Goal: Use online tool/utility: Utilize a website feature to perform a specific function

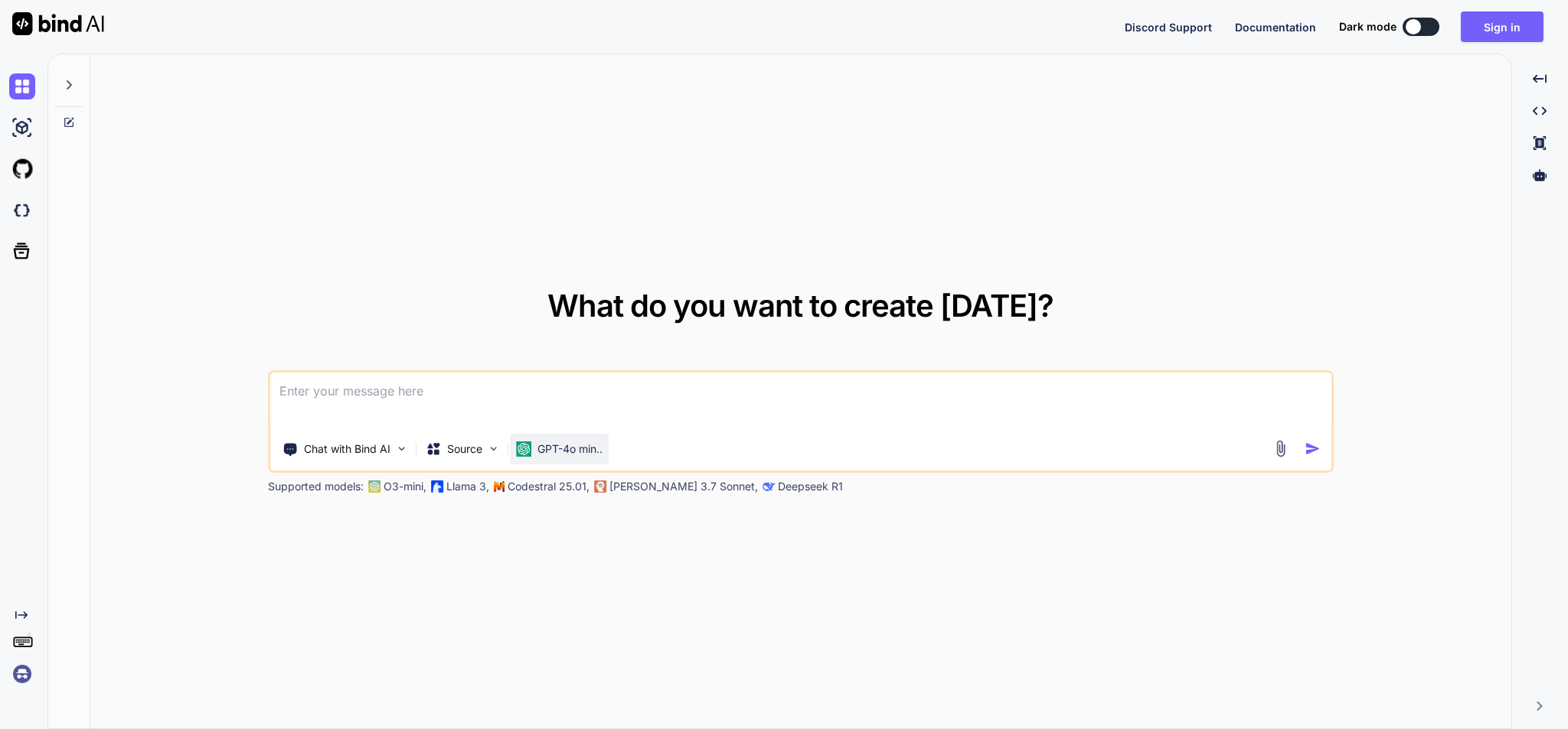
click at [570, 450] on p "GPT-4o min.." at bounding box center [569, 449] width 65 height 15
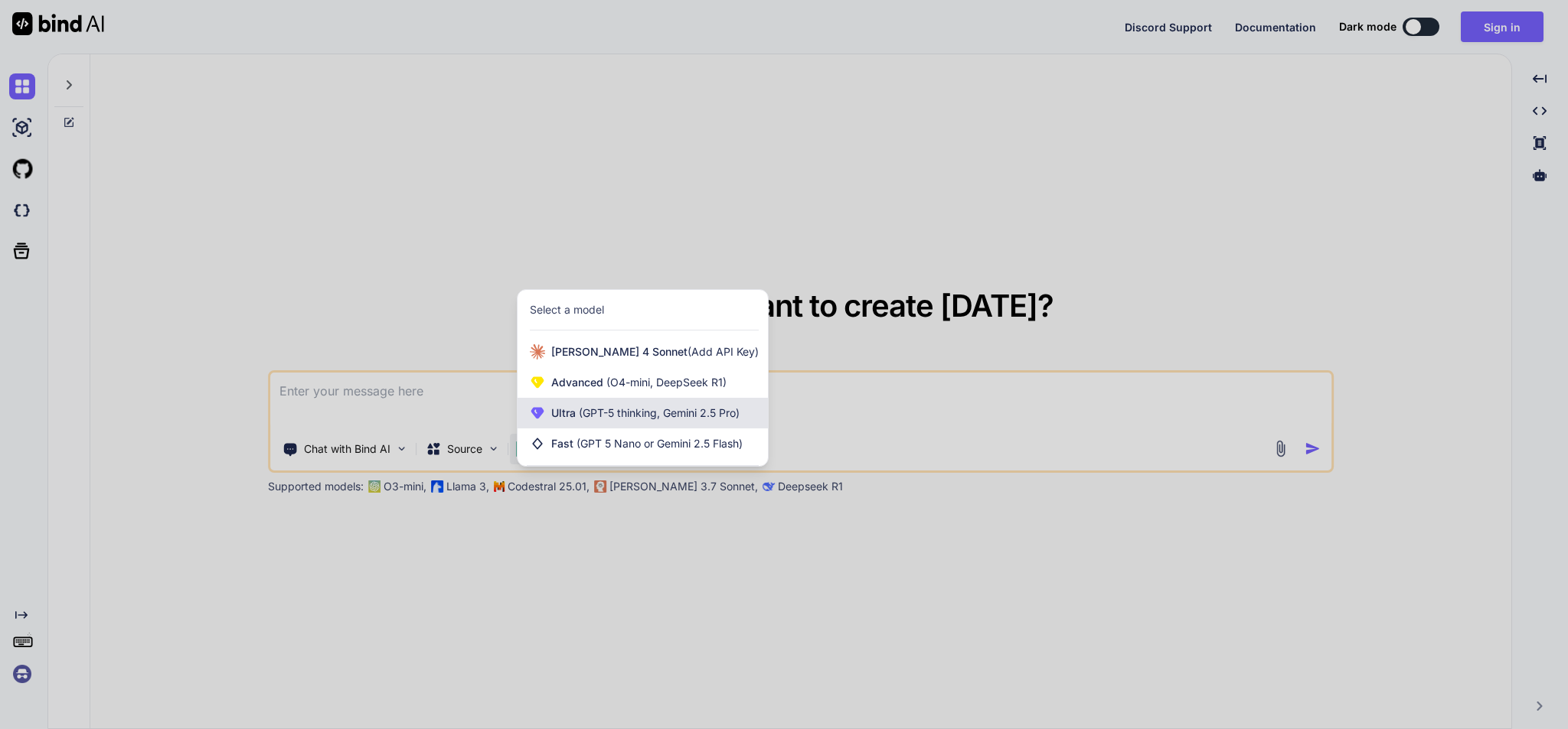
click at [735, 420] on span "Ultra (GPT-5 thinking, Gemini 2.5 Pro)" at bounding box center [645, 413] width 188 height 15
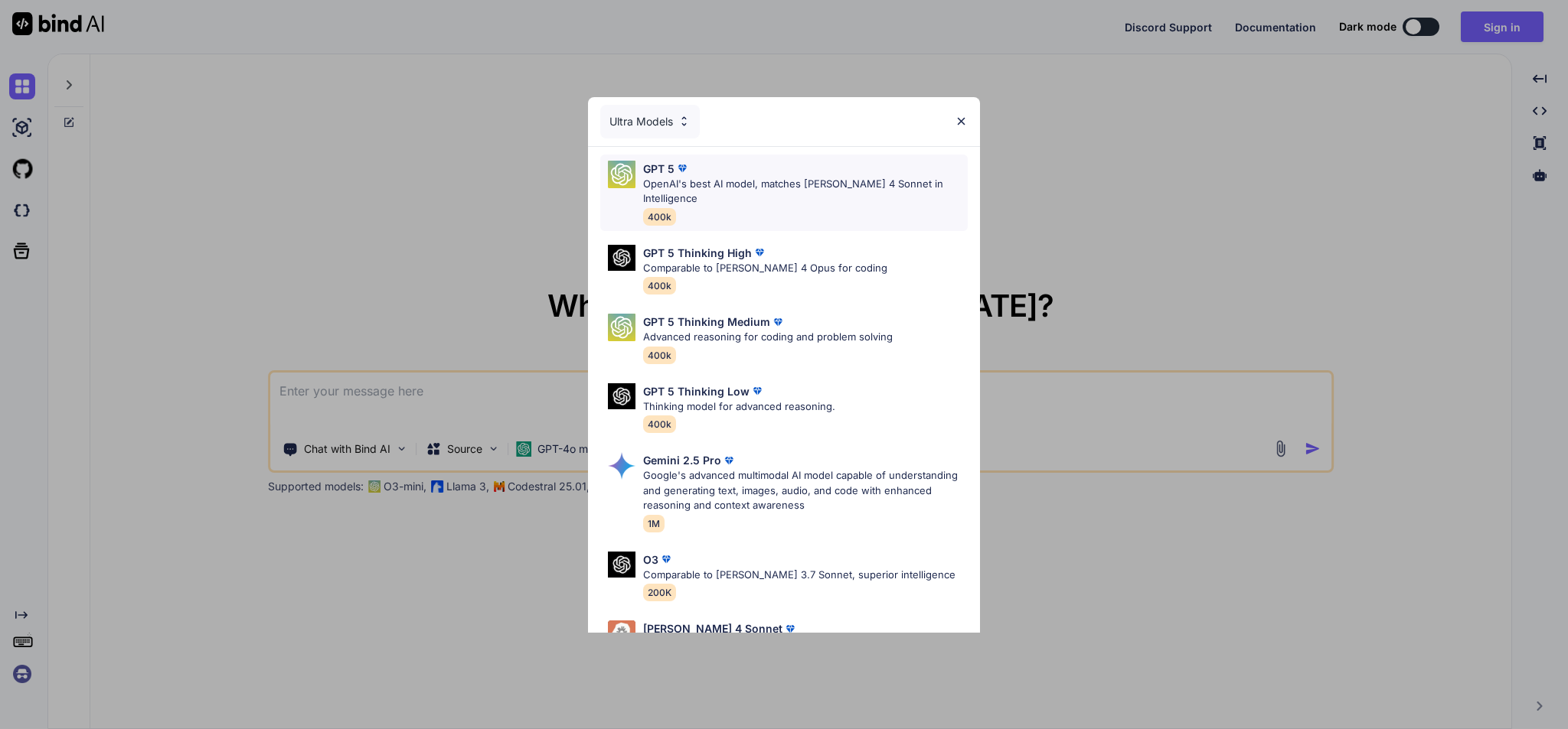
click at [682, 165] on img at bounding box center [682, 168] width 15 height 15
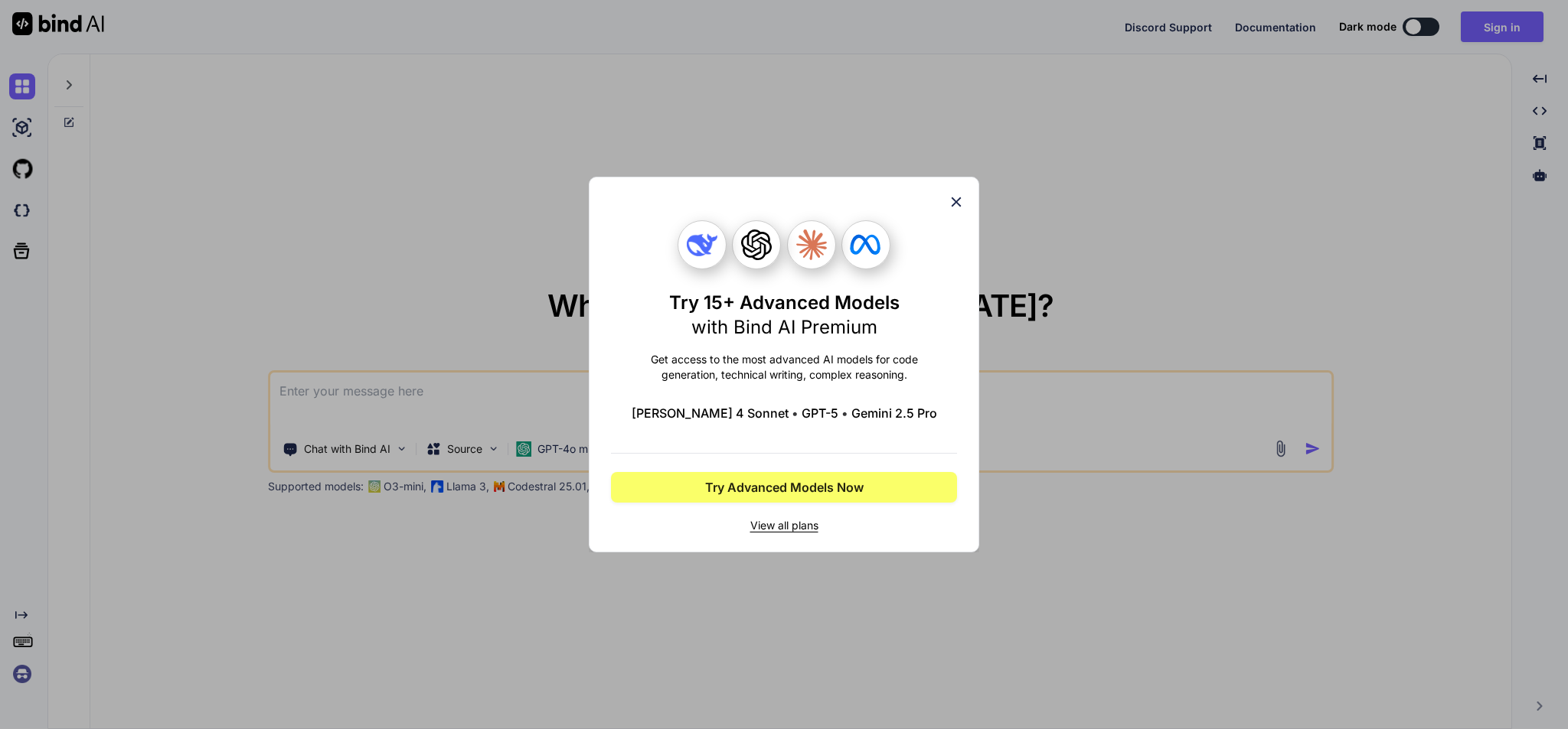
click at [954, 203] on icon at bounding box center [956, 203] width 10 height 10
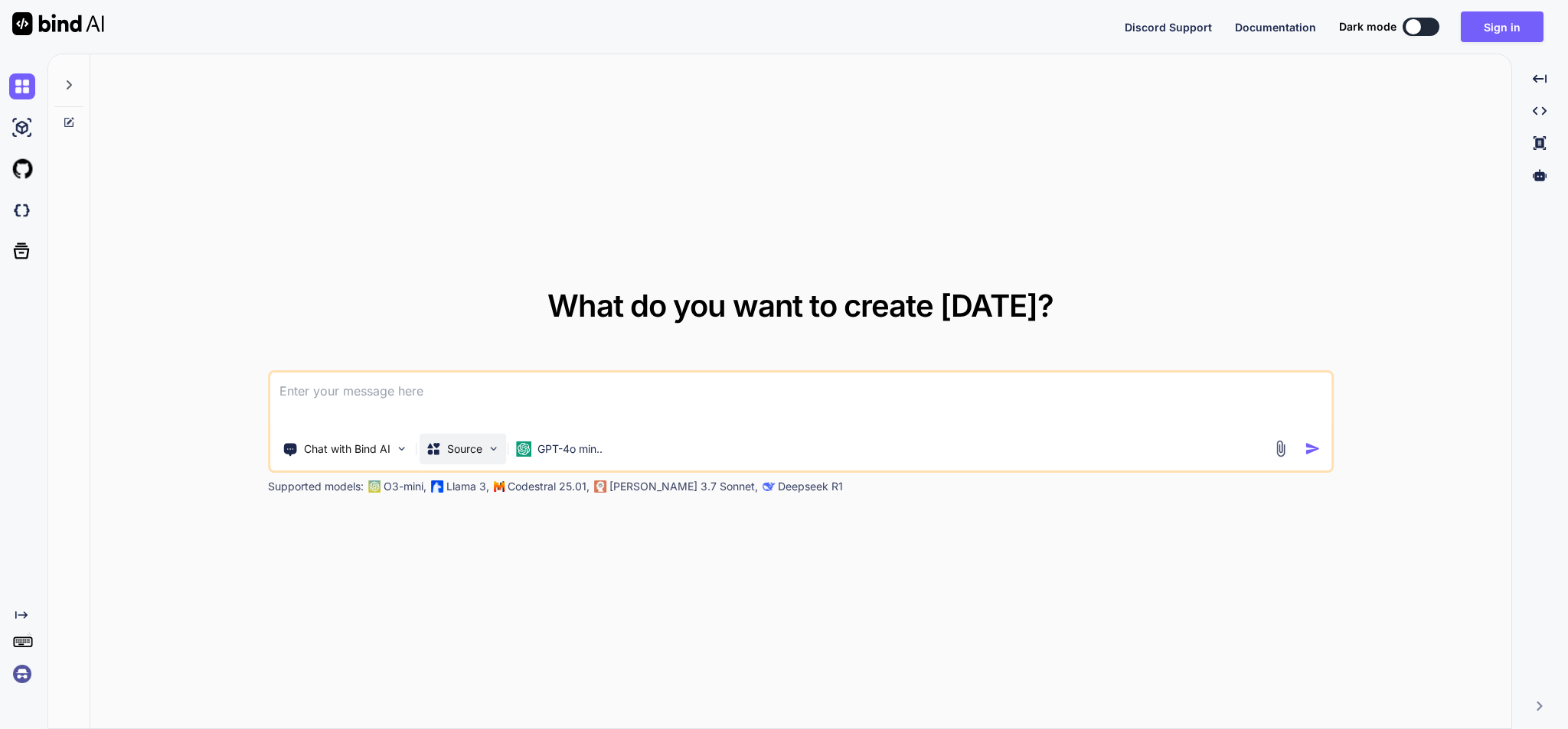
click at [471, 458] on div "Source" at bounding box center [463, 449] width 87 height 30
type textarea "x"
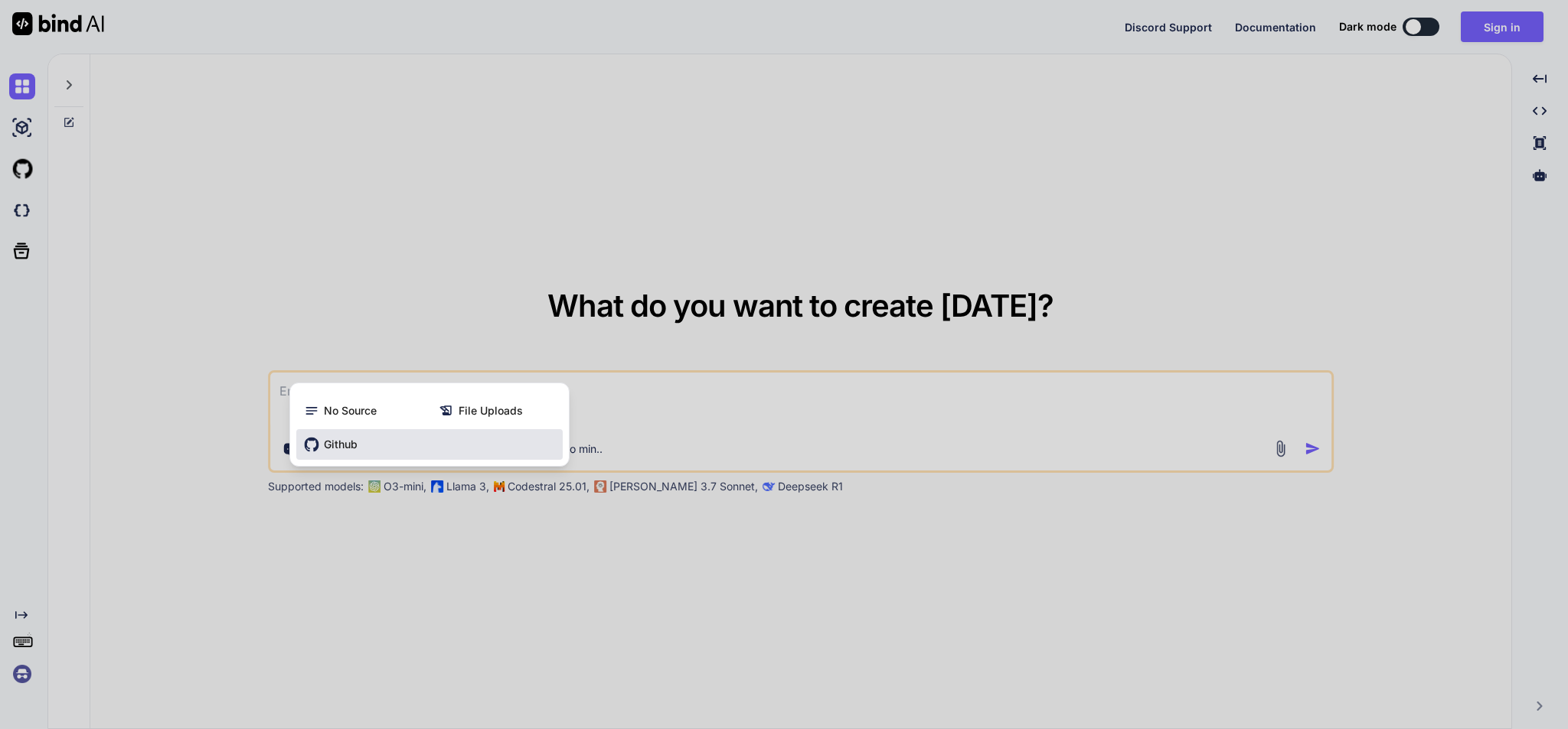
click at [454, 451] on div "Github" at bounding box center [429, 444] width 267 height 30
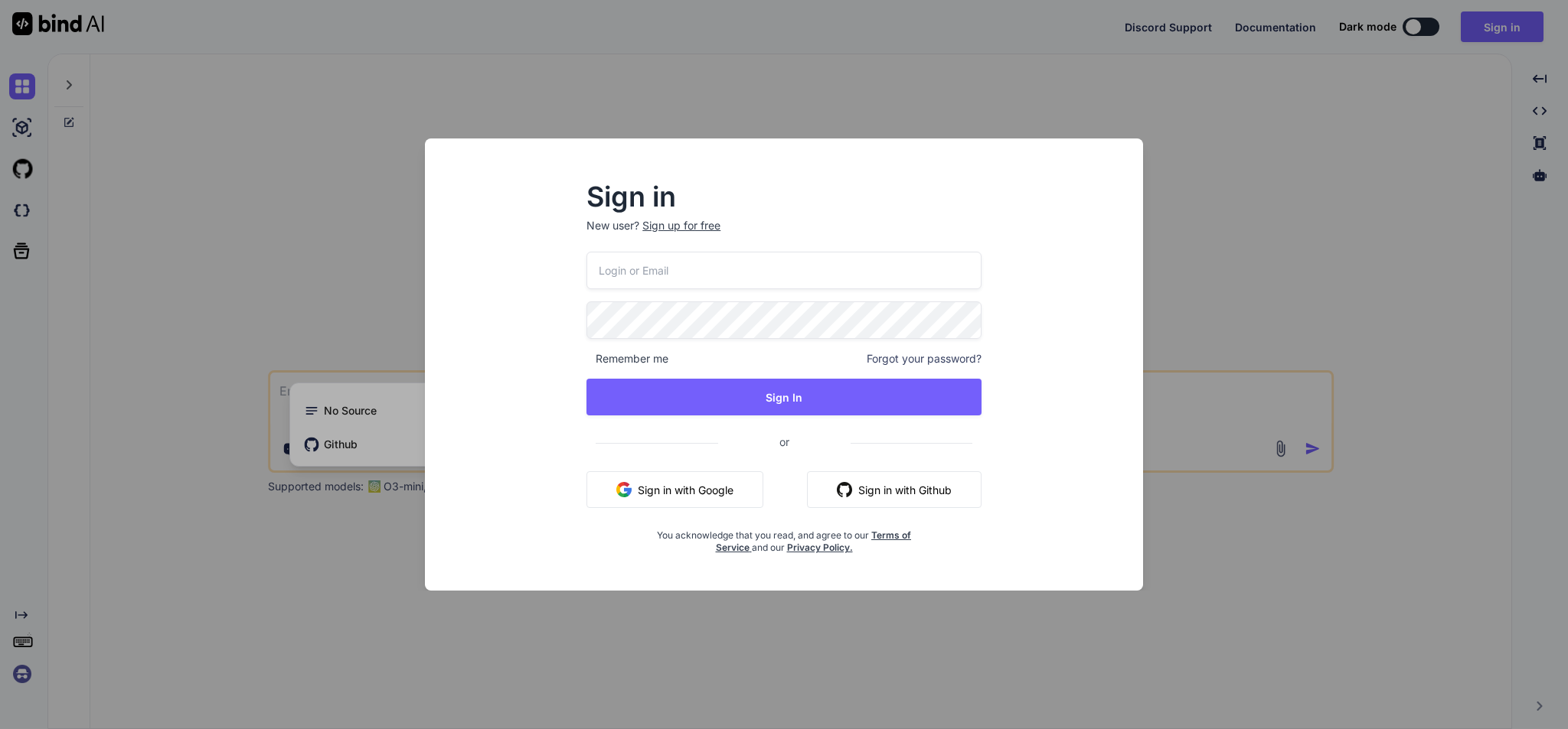
click at [667, 479] on button "Sign in with Google" at bounding box center [675, 490] width 177 height 37
click at [694, 483] on button "Sign in with Google" at bounding box center [675, 490] width 177 height 37
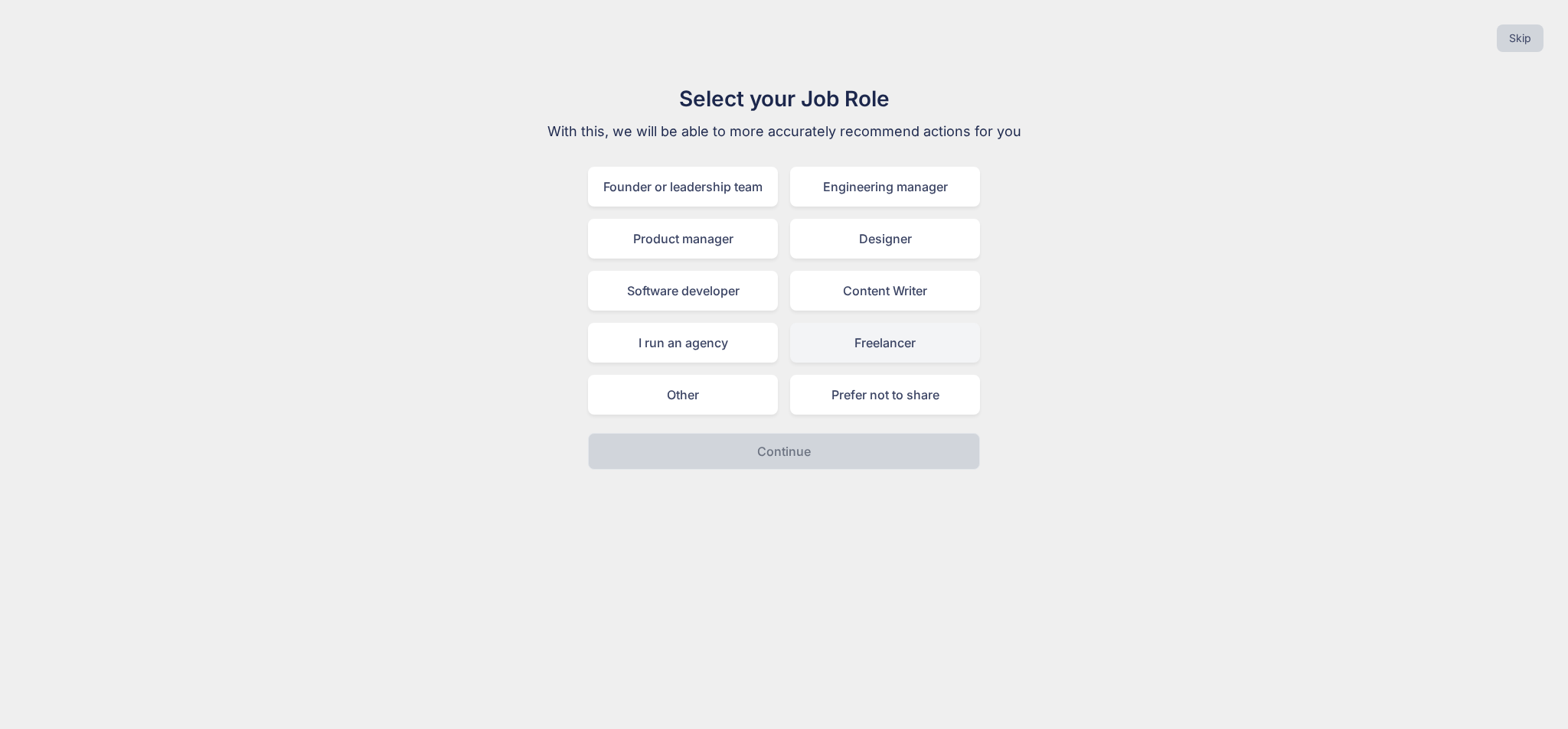
click at [835, 340] on div "Freelancer" at bounding box center [885, 342] width 190 height 40
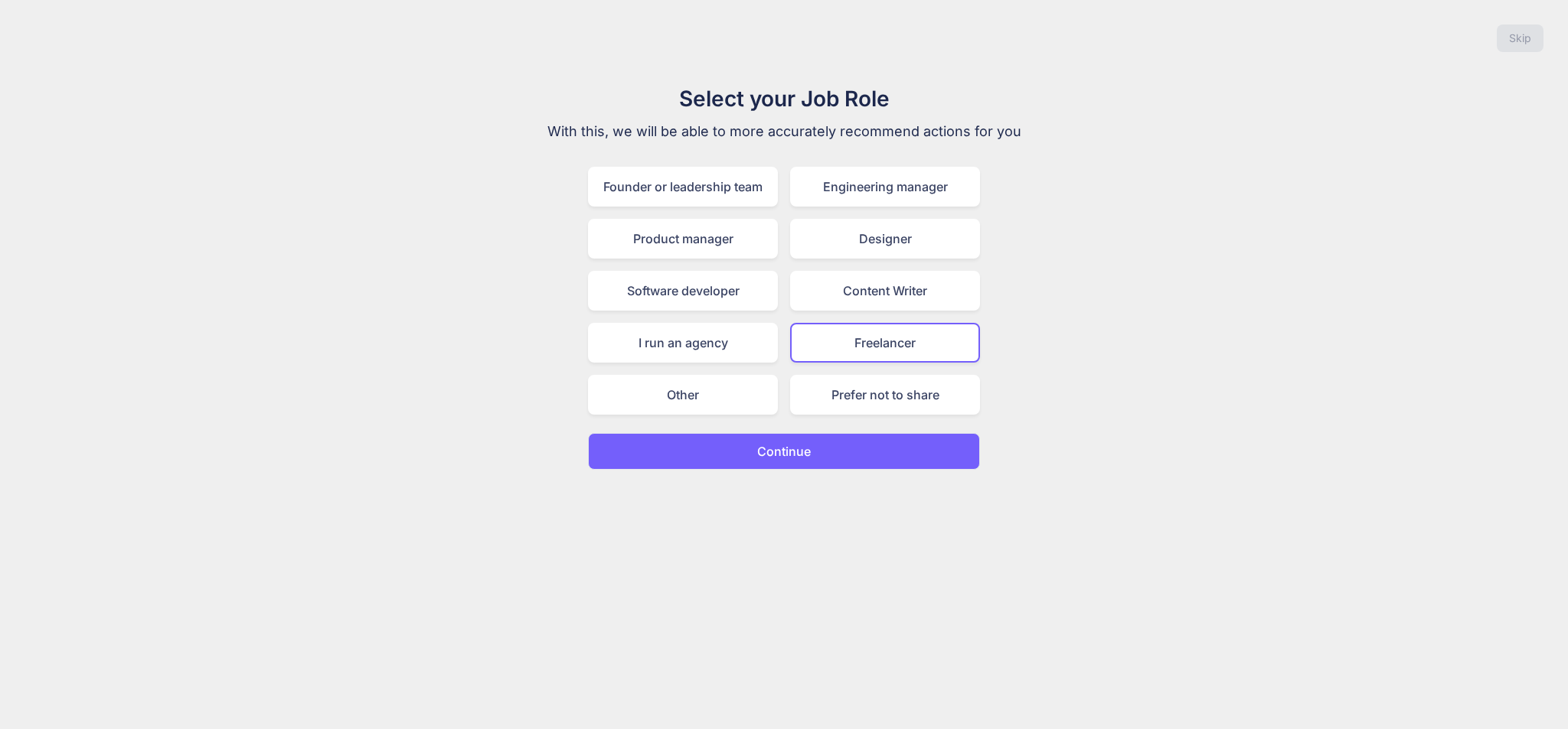
click at [775, 458] on p "Continue" at bounding box center [784, 452] width 54 height 18
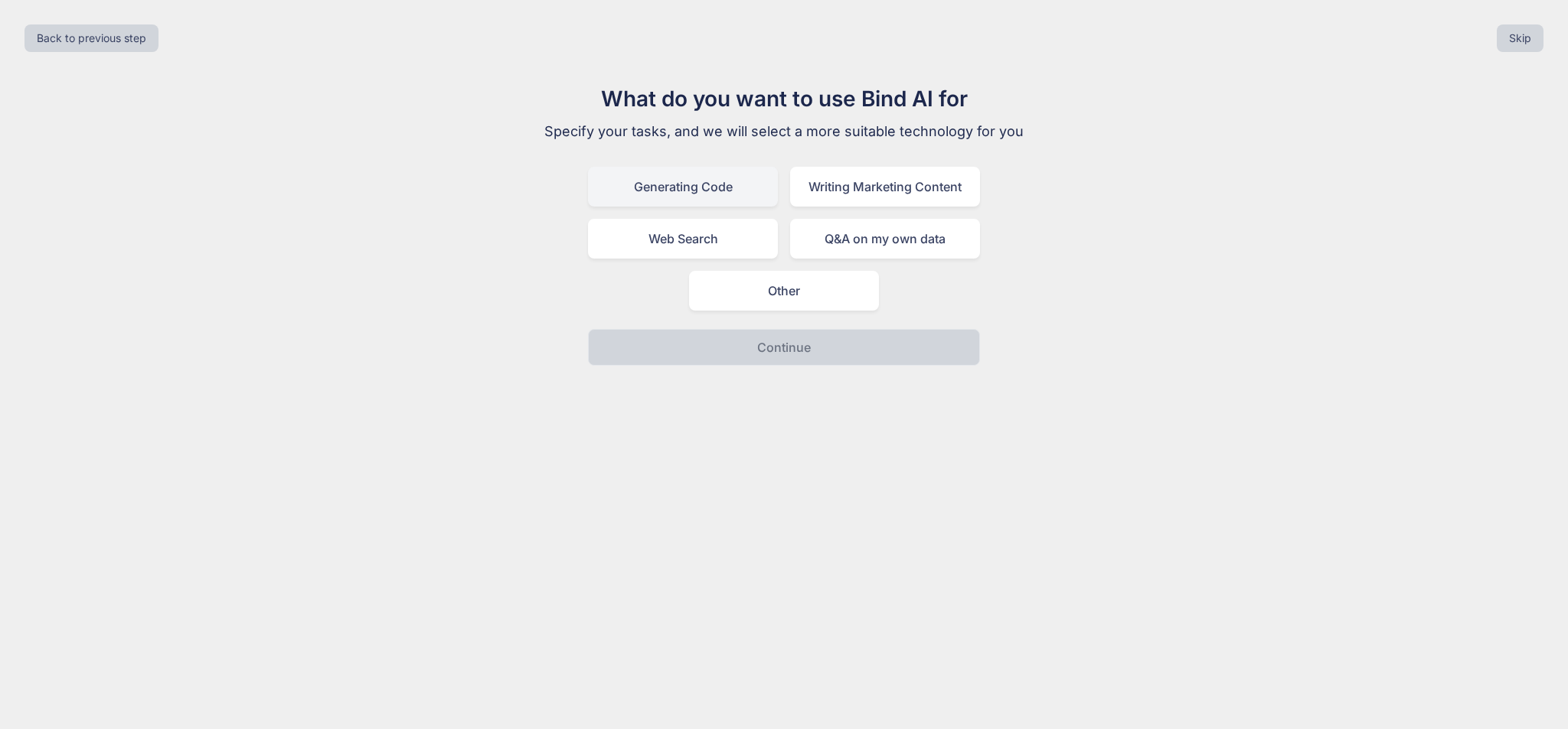
click at [726, 186] on div "Generating Code" at bounding box center [683, 186] width 190 height 40
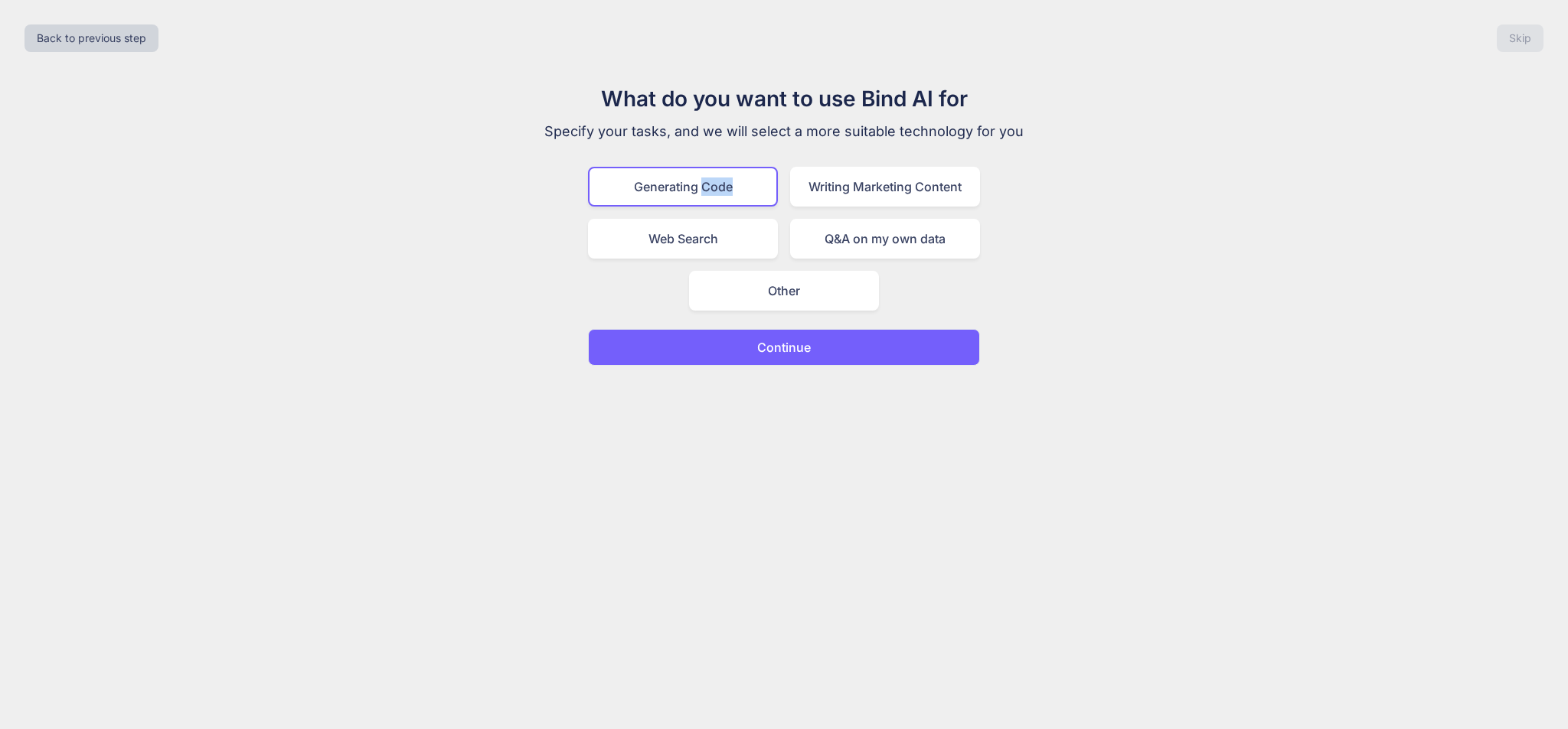
click at [726, 186] on div "Generating Code" at bounding box center [683, 186] width 190 height 40
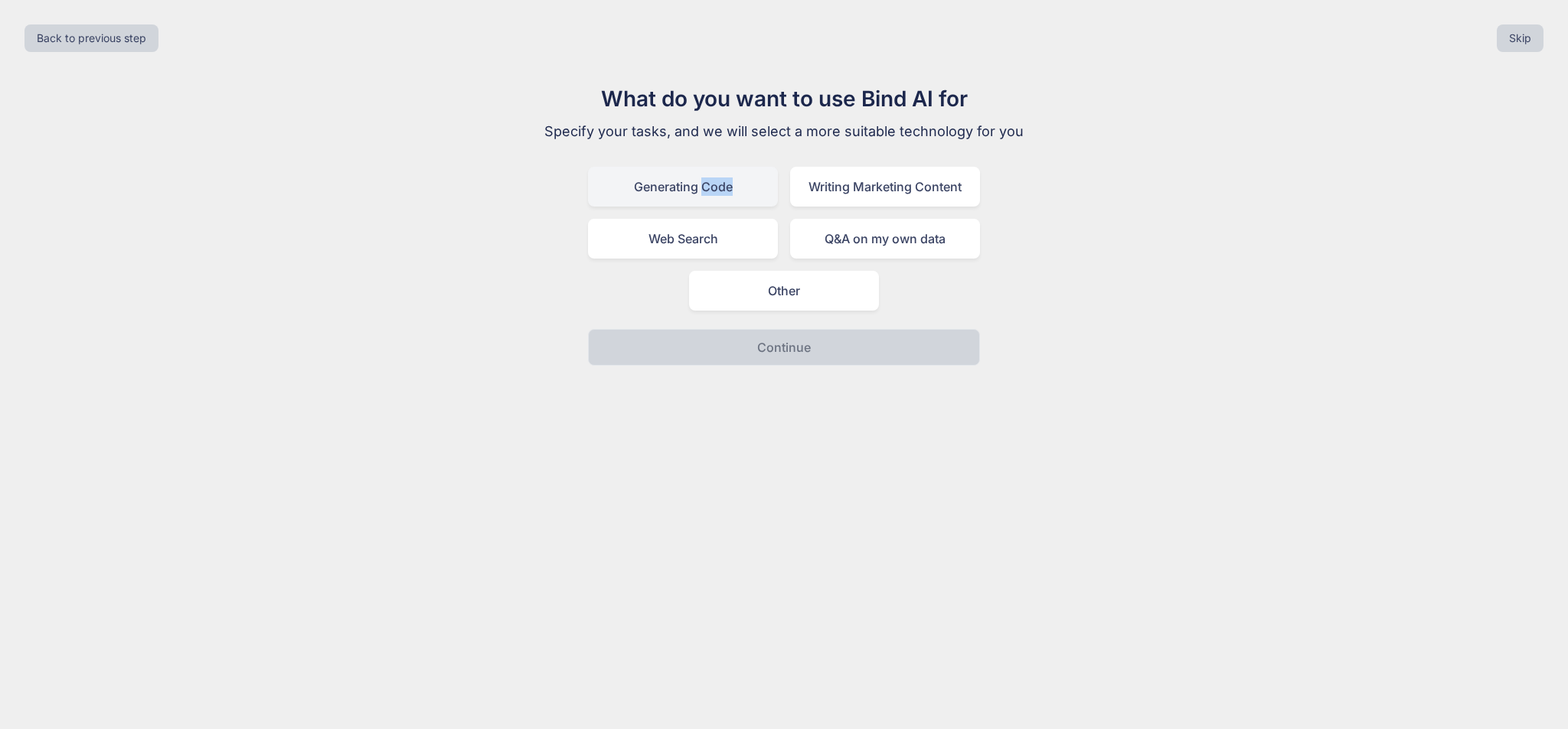
click at [754, 182] on div "Generating Code" at bounding box center [683, 186] width 190 height 40
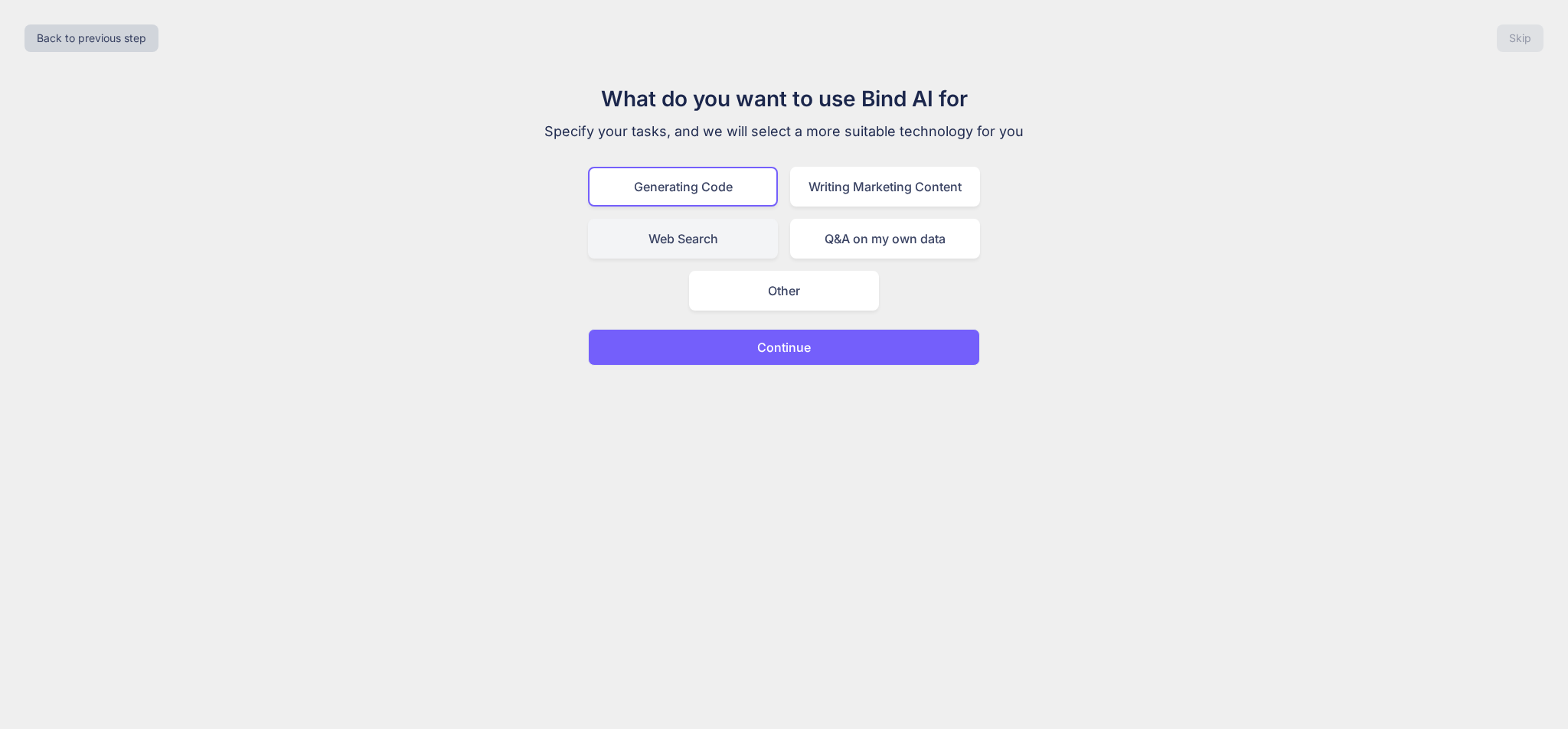
click at [743, 229] on div "Web Search" at bounding box center [683, 238] width 190 height 40
click at [753, 185] on div "Generating Code" at bounding box center [683, 186] width 190 height 40
click at [760, 349] on p "Continue" at bounding box center [784, 347] width 54 height 18
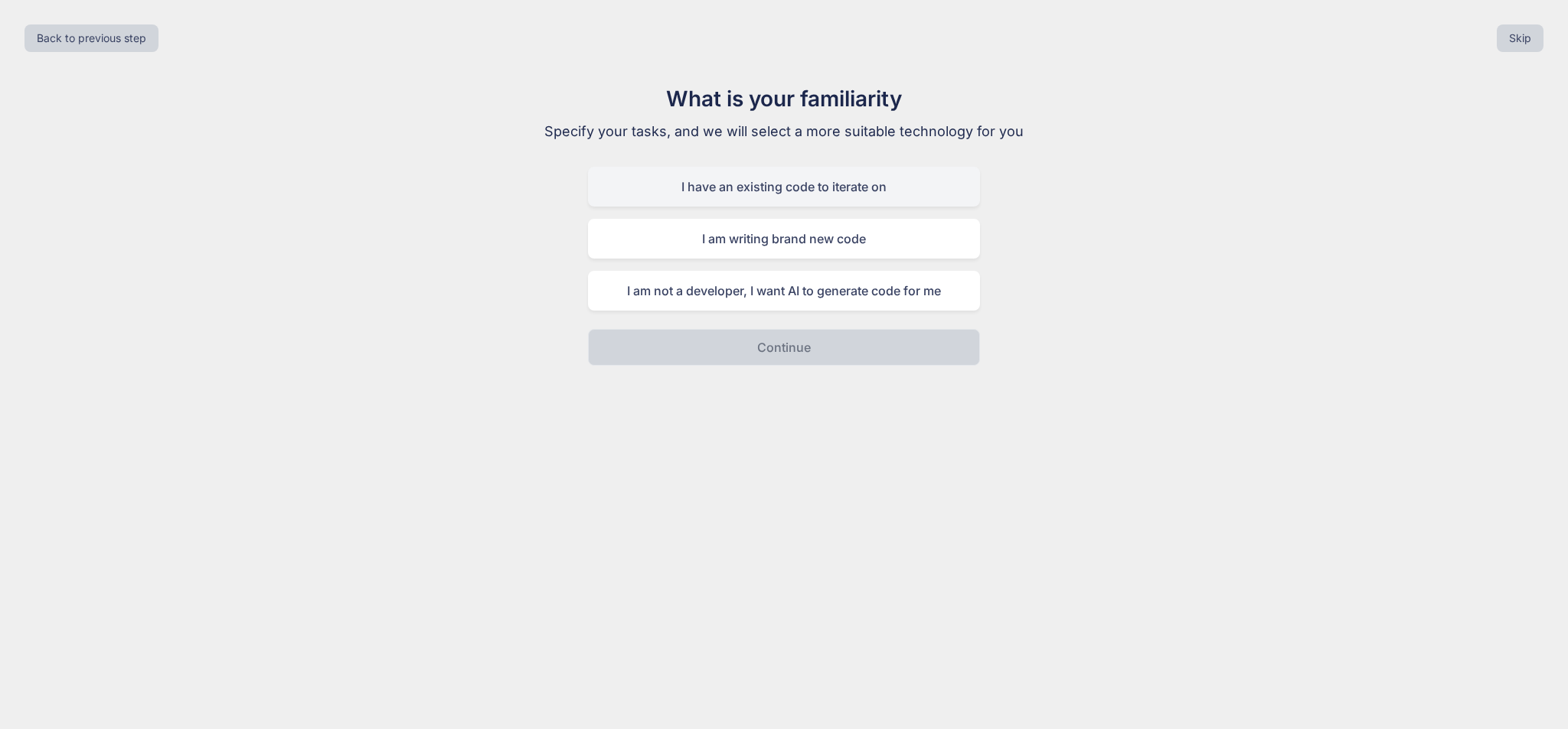
click at [949, 179] on div "I have an existing code to iterate on" at bounding box center [784, 186] width 392 height 40
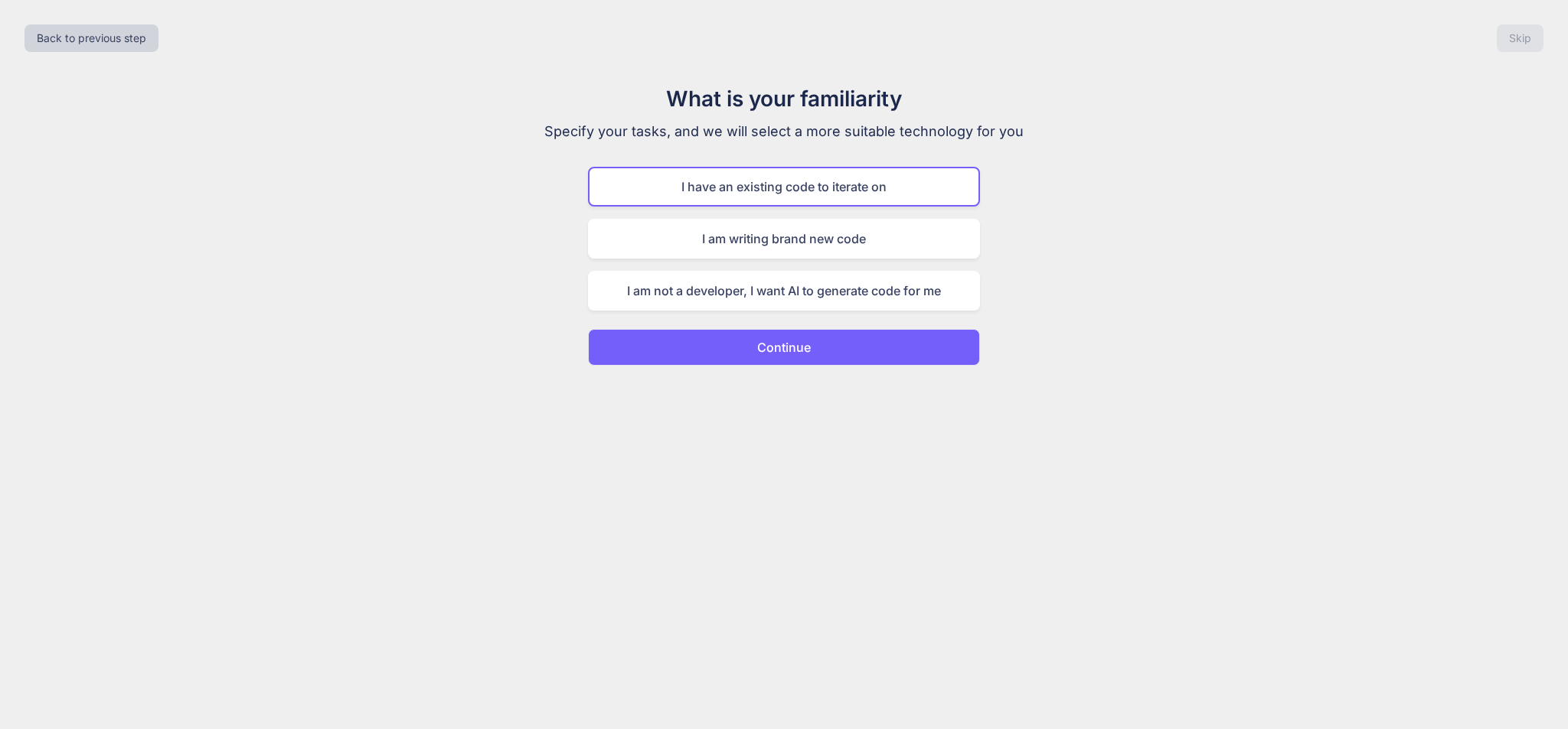
click at [856, 357] on button "Continue" at bounding box center [784, 347] width 392 height 37
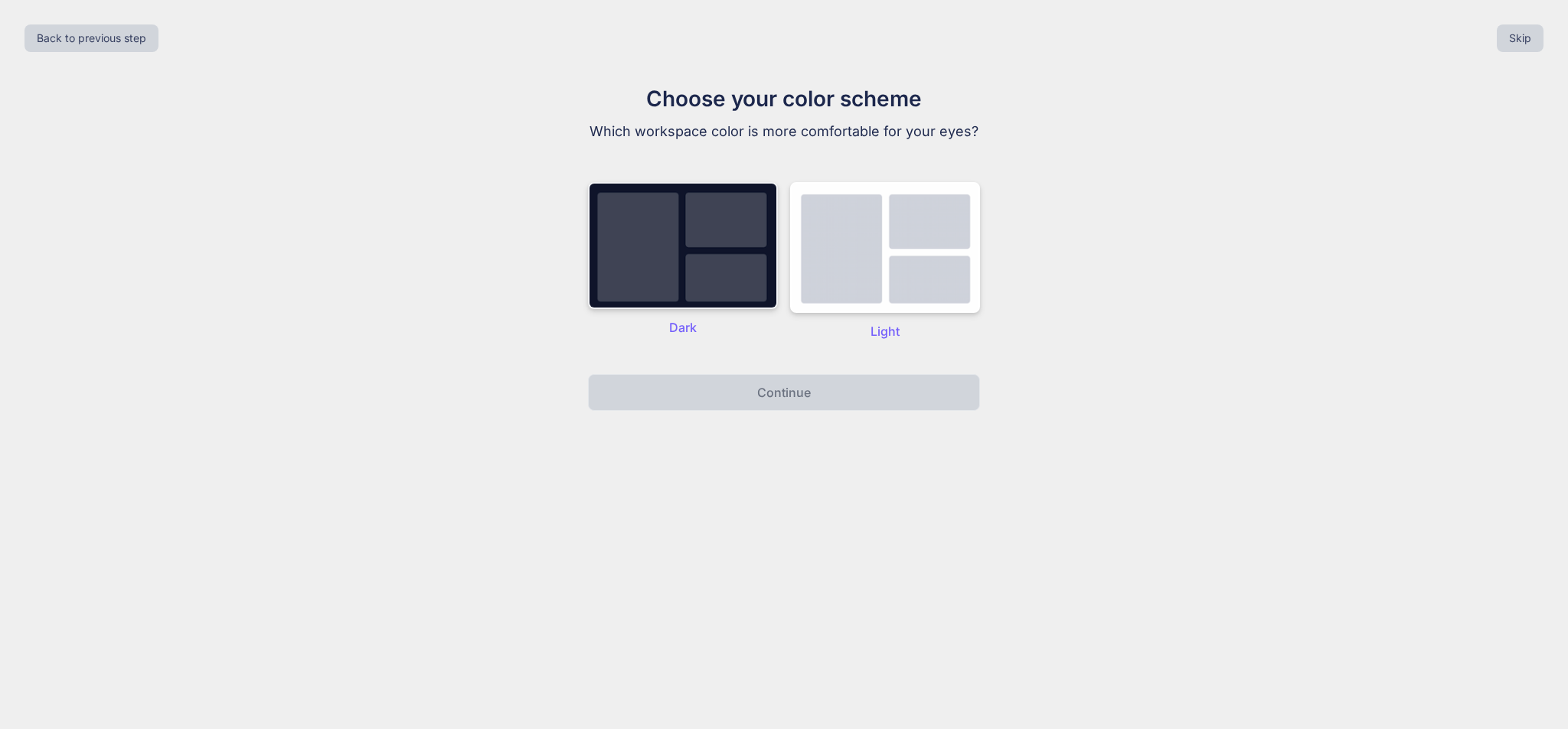
click at [721, 273] on img at bounding box center [683, 246] width 190 height 127
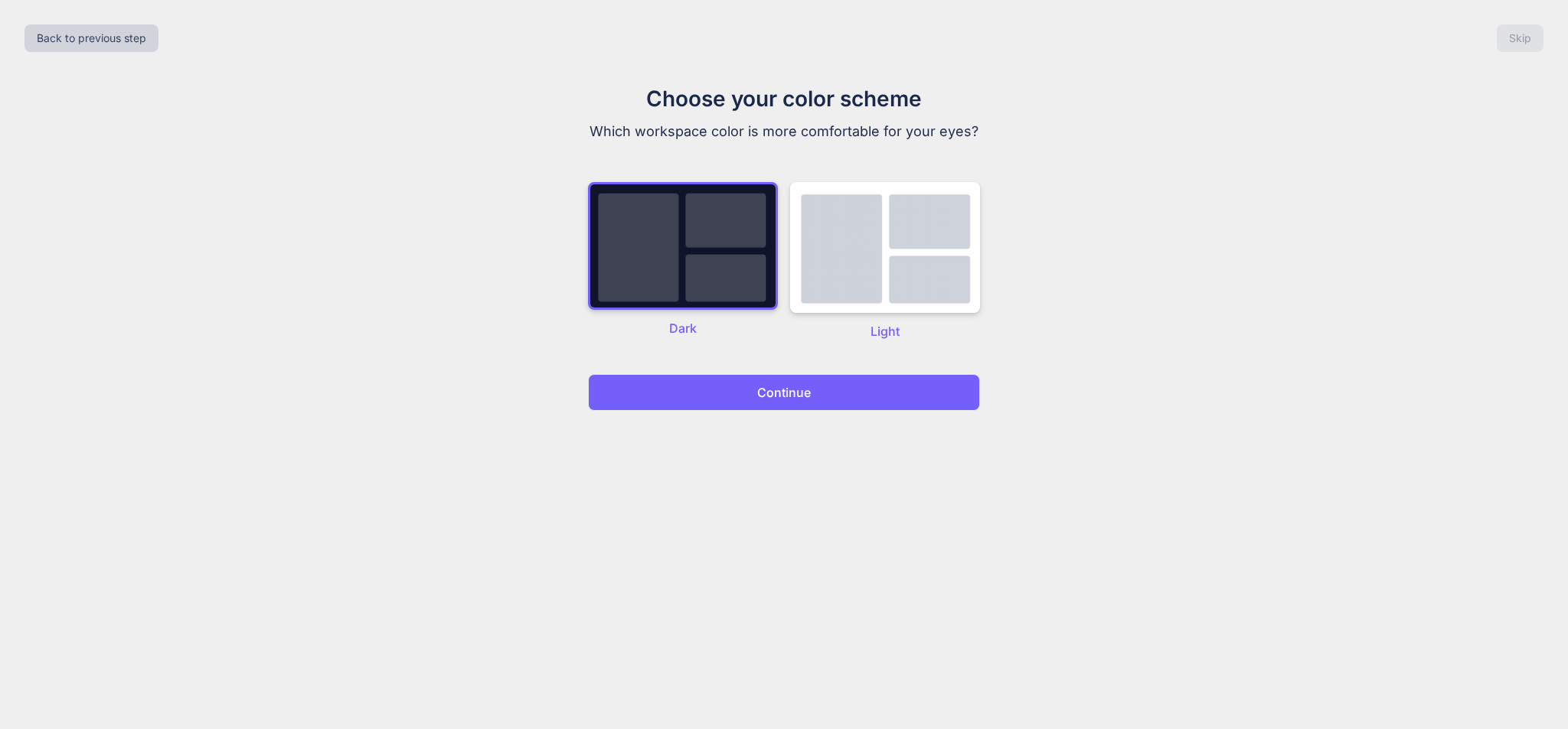
click at [744, 401] on button "Continue" at bounding box center [784, 393] width 392 height 37
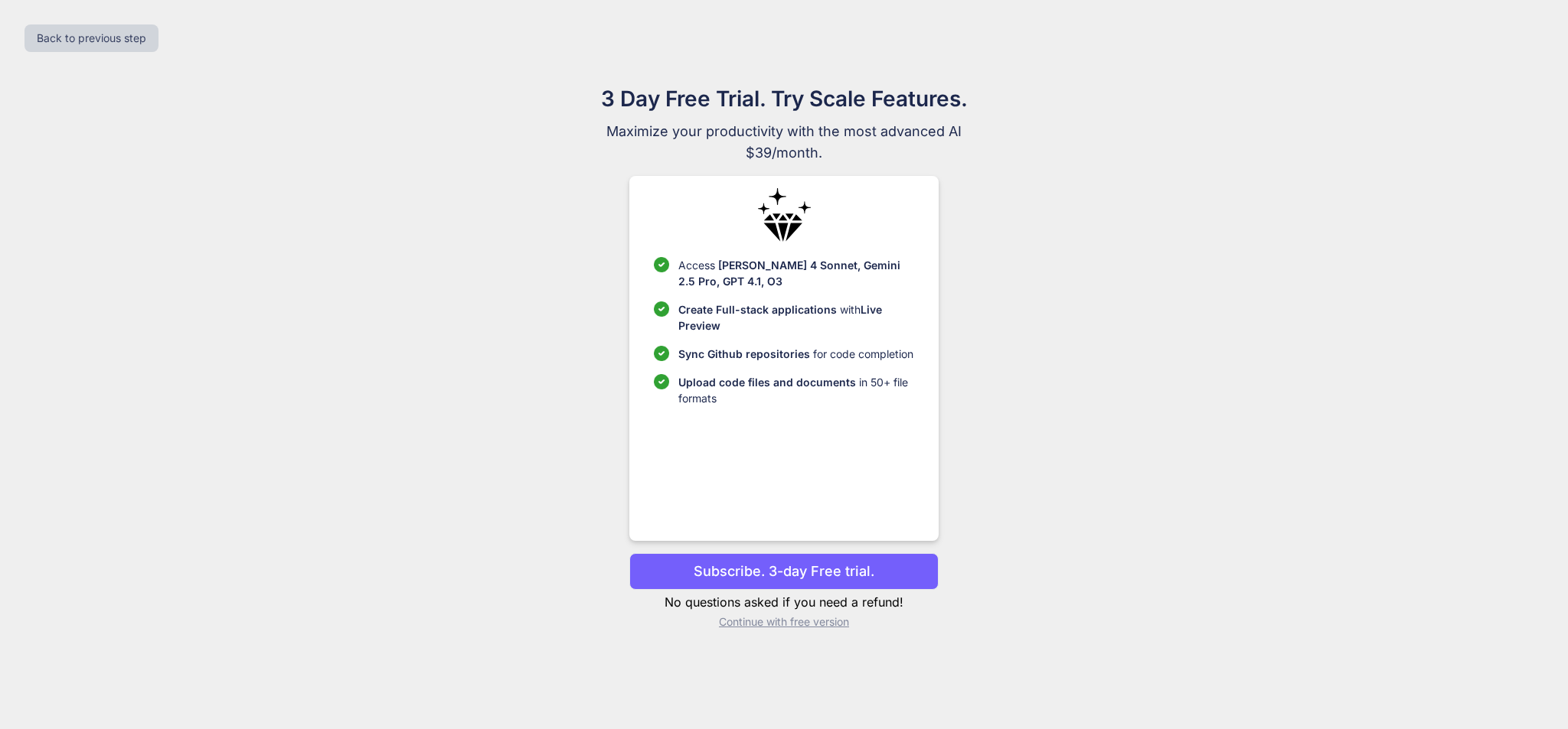
click at [769, 622] on p "Continue with free version" at bounding box center [783, 622] width 309 height 15
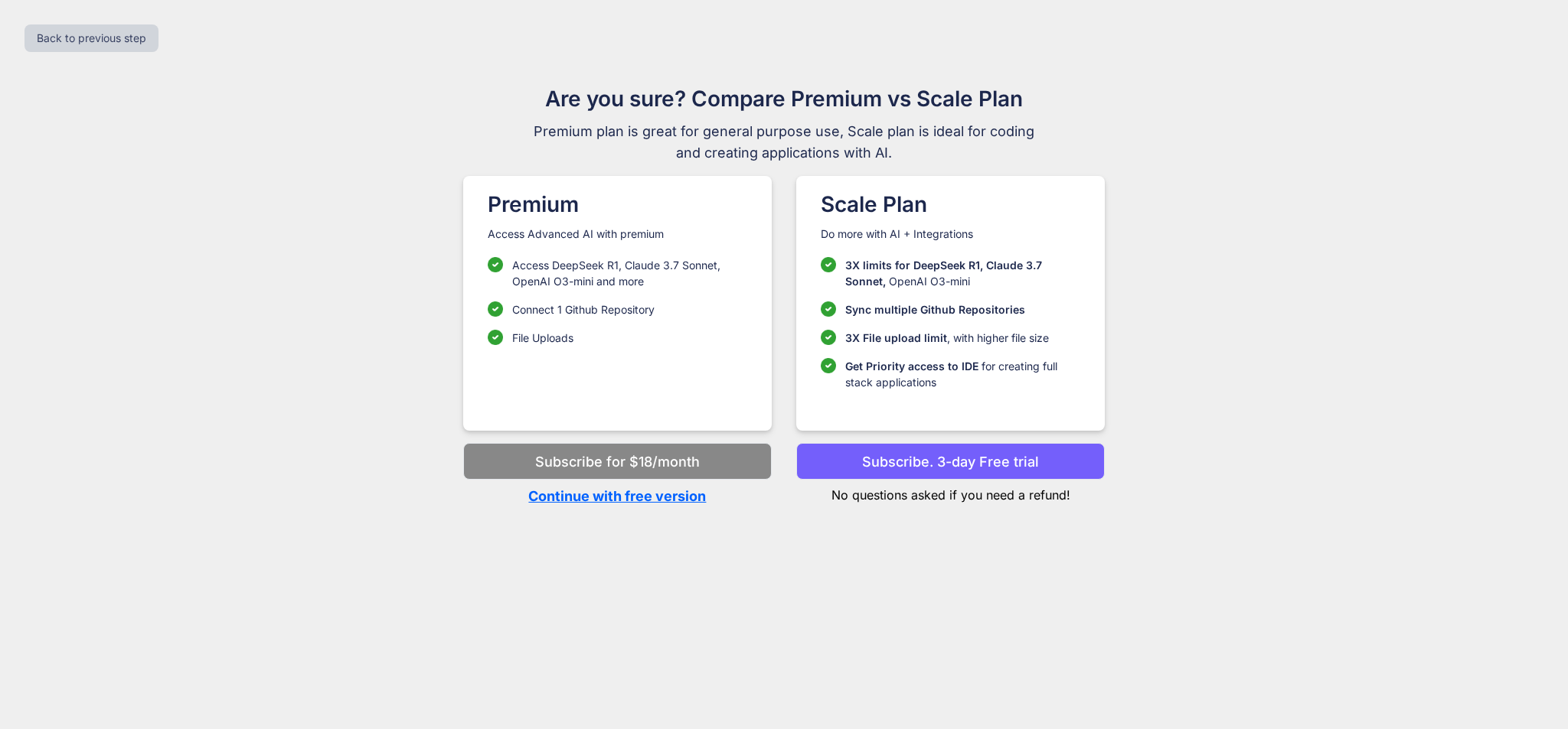
click at [687, 498] on p "Continue with free version" at bounding box center [617, 496] width 309 height 21
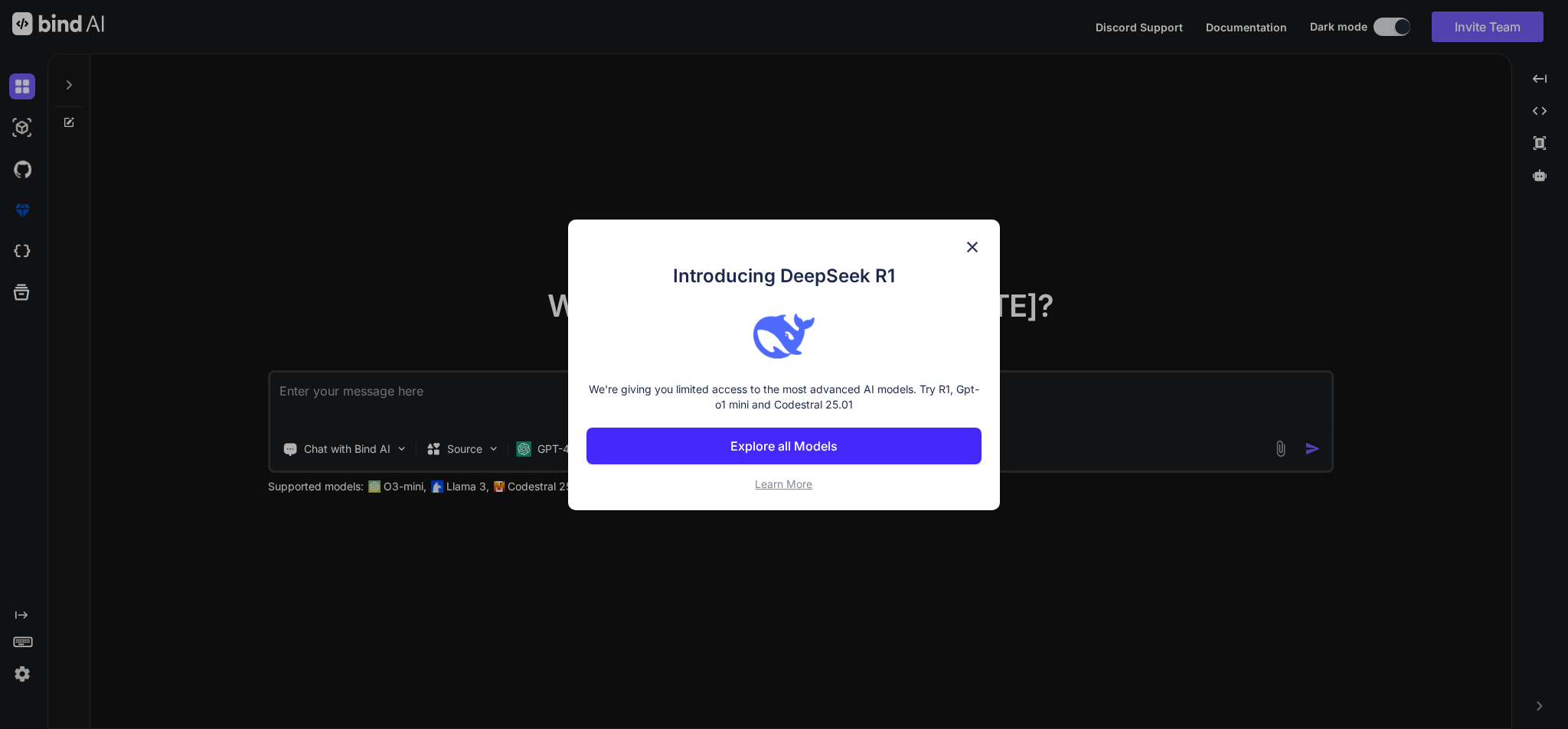
click at [787, 444] on p "Explore all Models" at bounding box center [783, 446] width 107 height 18
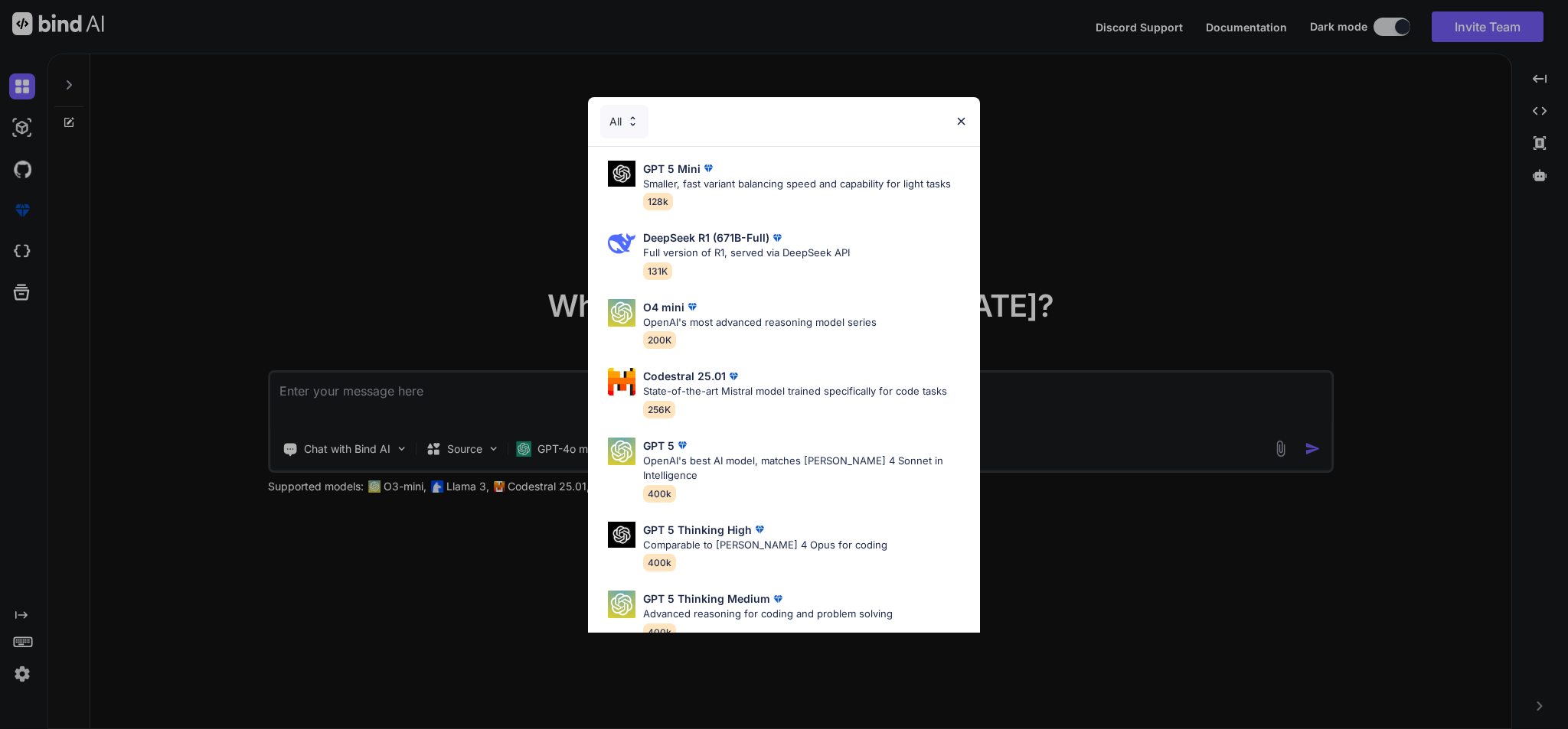
click at [956, 119] on img at bounding box center [961, 120] width 13 height 13
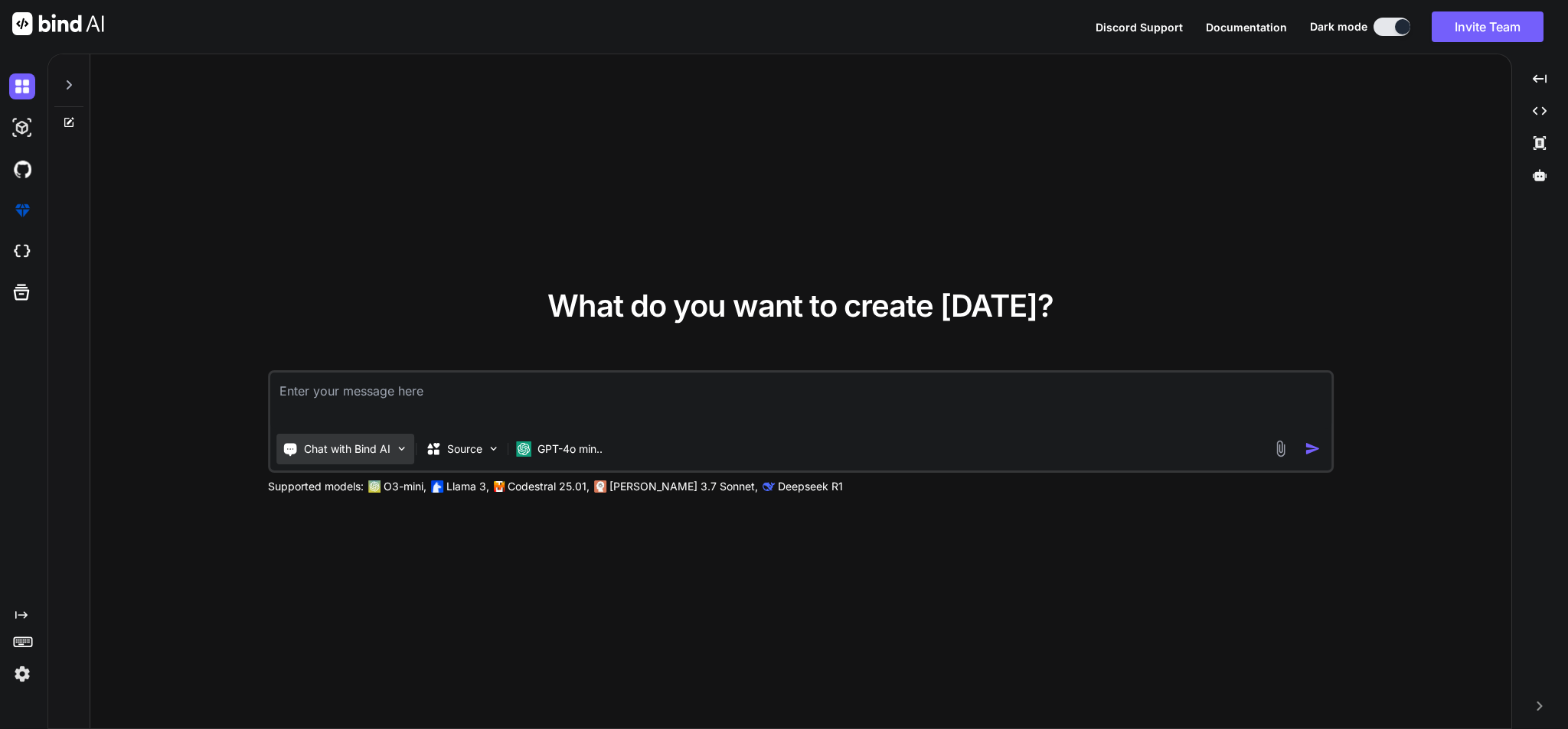
click at [378, 454] on p "Chat with Bind AI" at bounding box center [347, 449] width 87 height 15
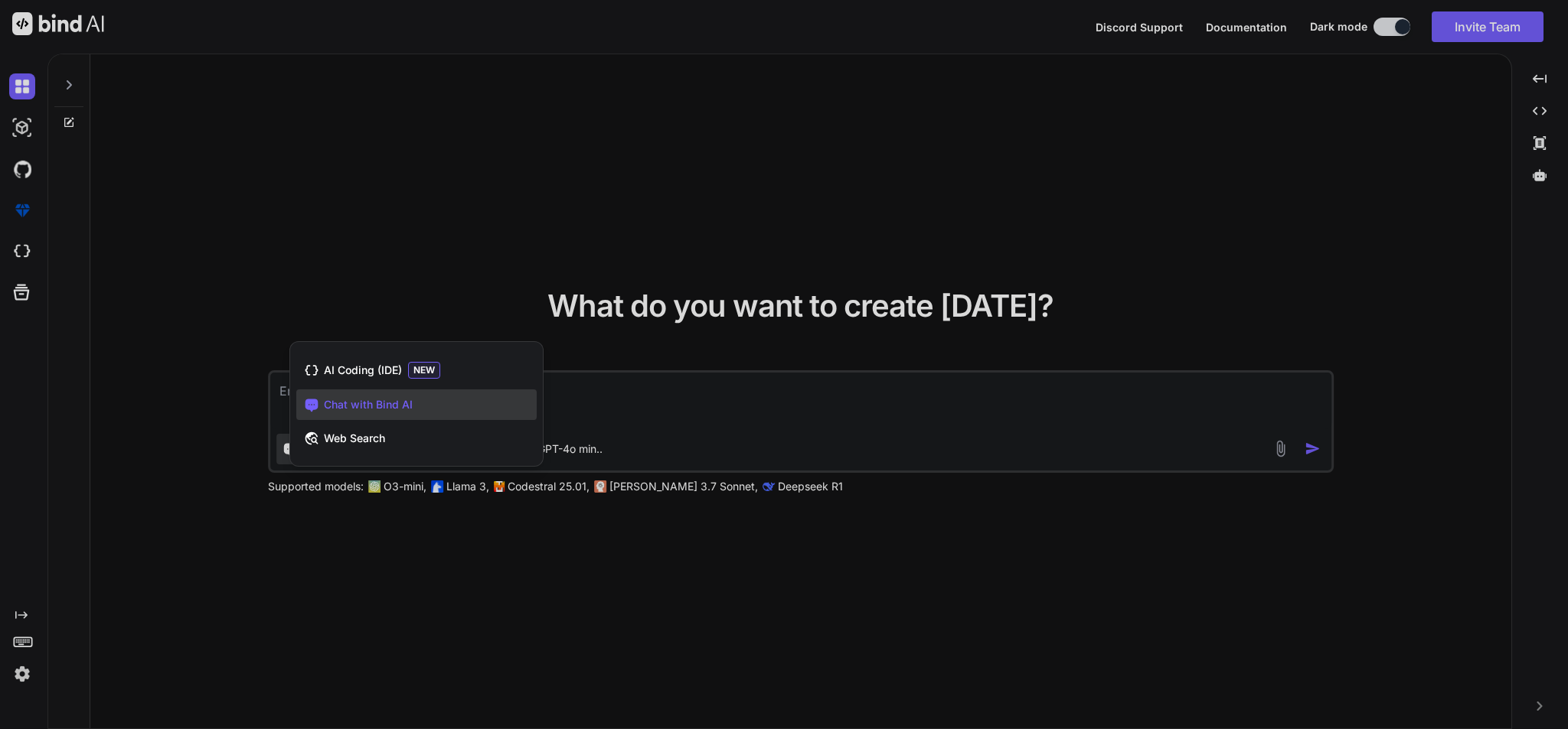
click at [662, 394] on div at bounding box center [784, 364] width 1568 height 729
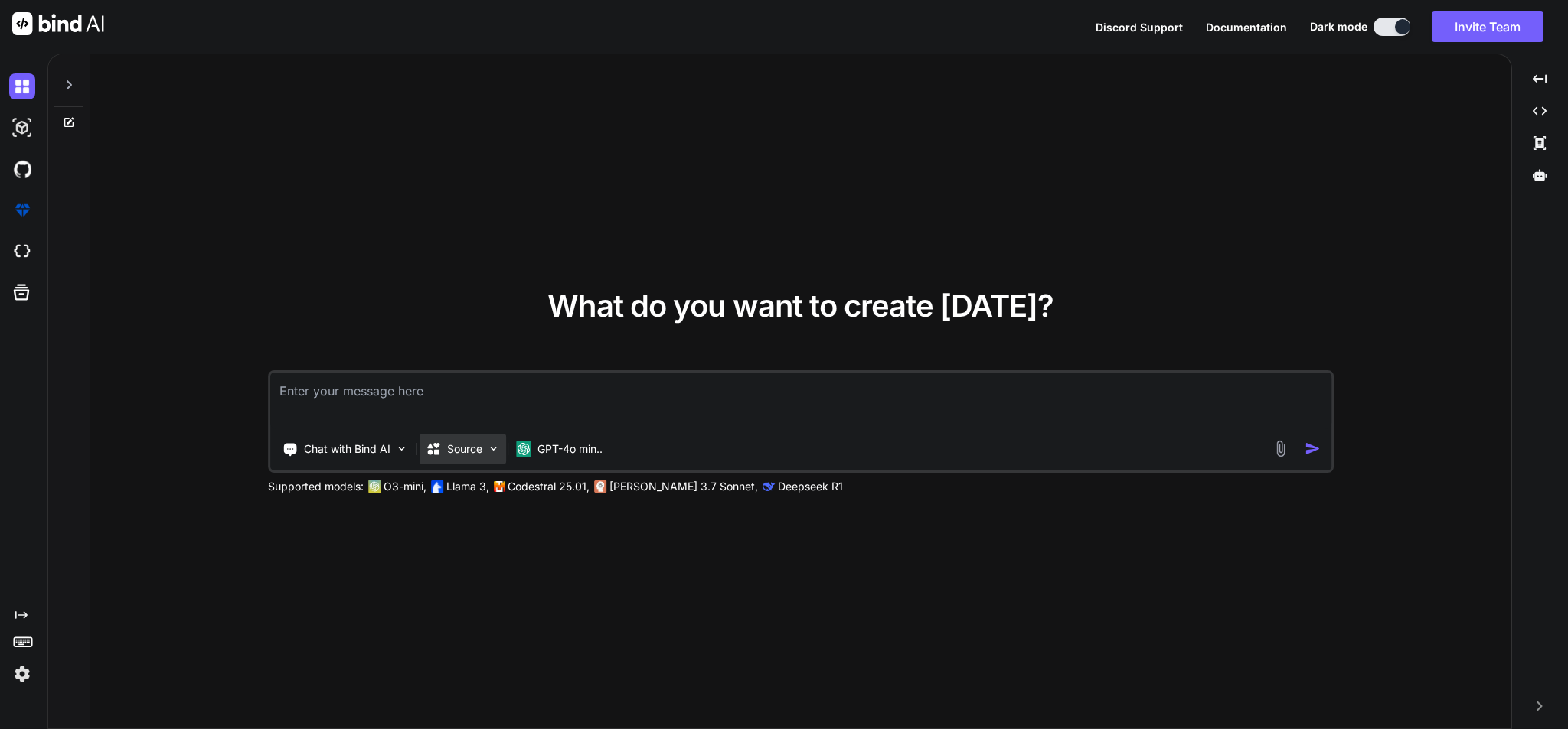
click at [464, 454] on p "Source" at bounding box center [464, 449] width 35 height 15
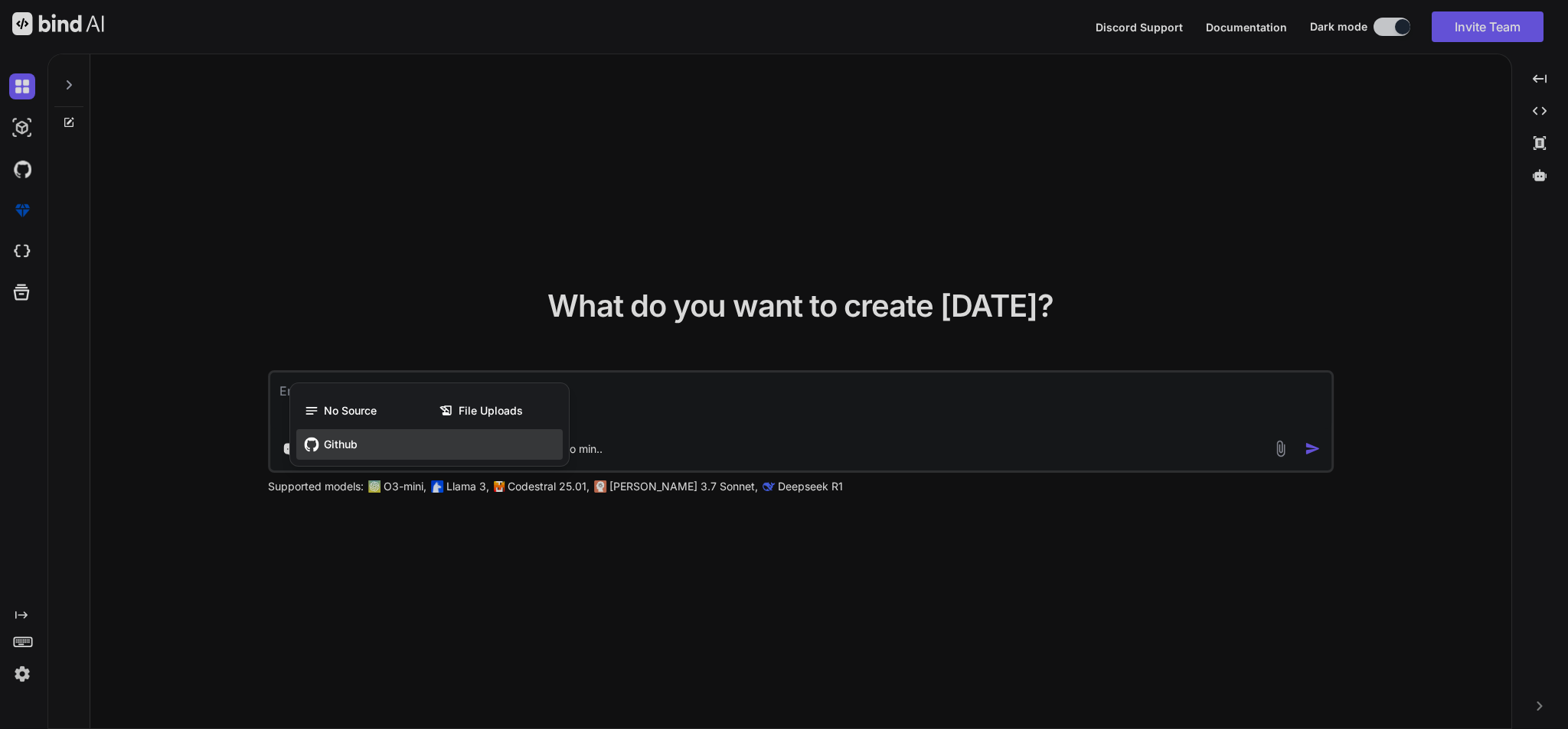
click at [460, 450] on div "Github" at bounding box center [429, 444] width 267 height 30
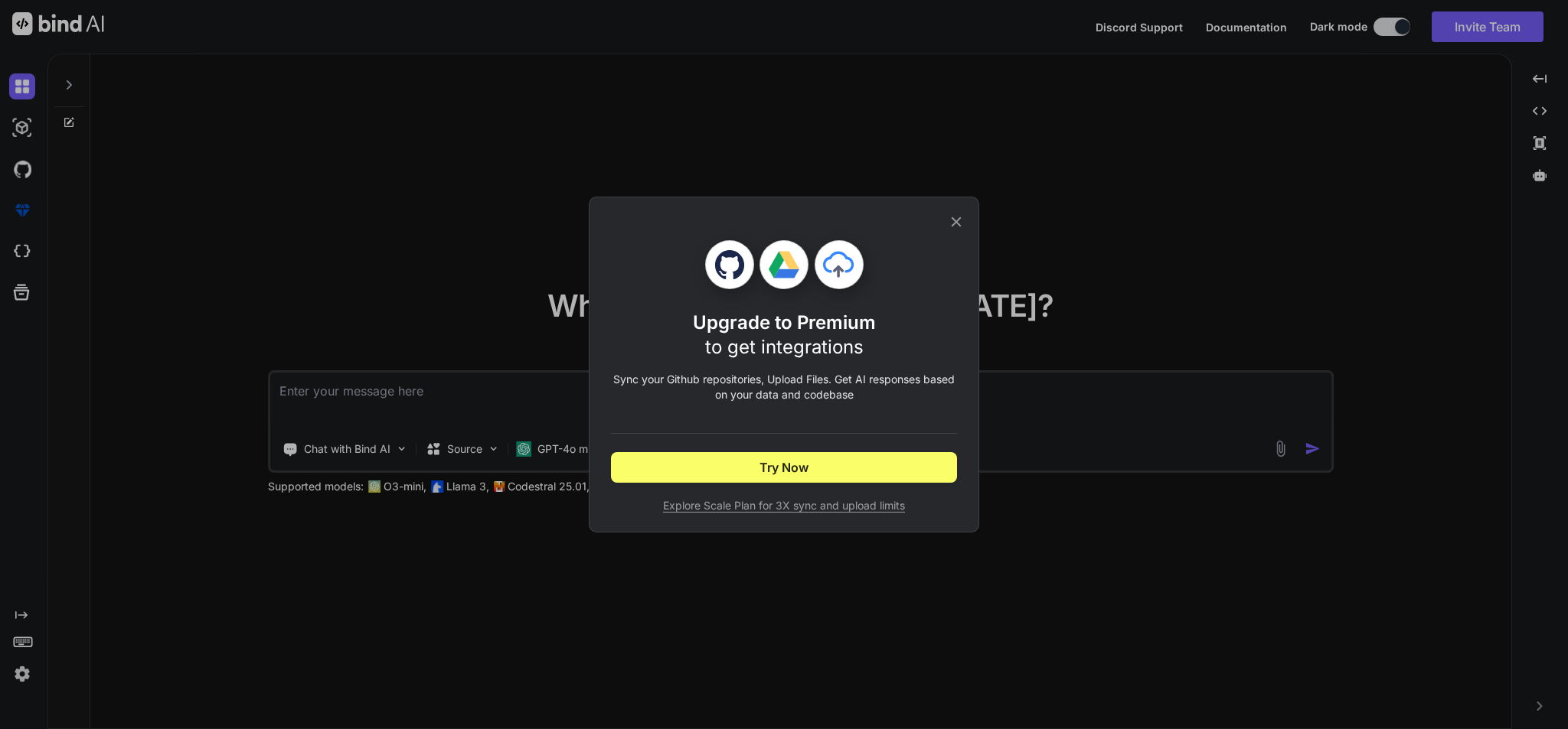
click at [956, 215] on icon at bounding box center [956, 222] width 17 height 17
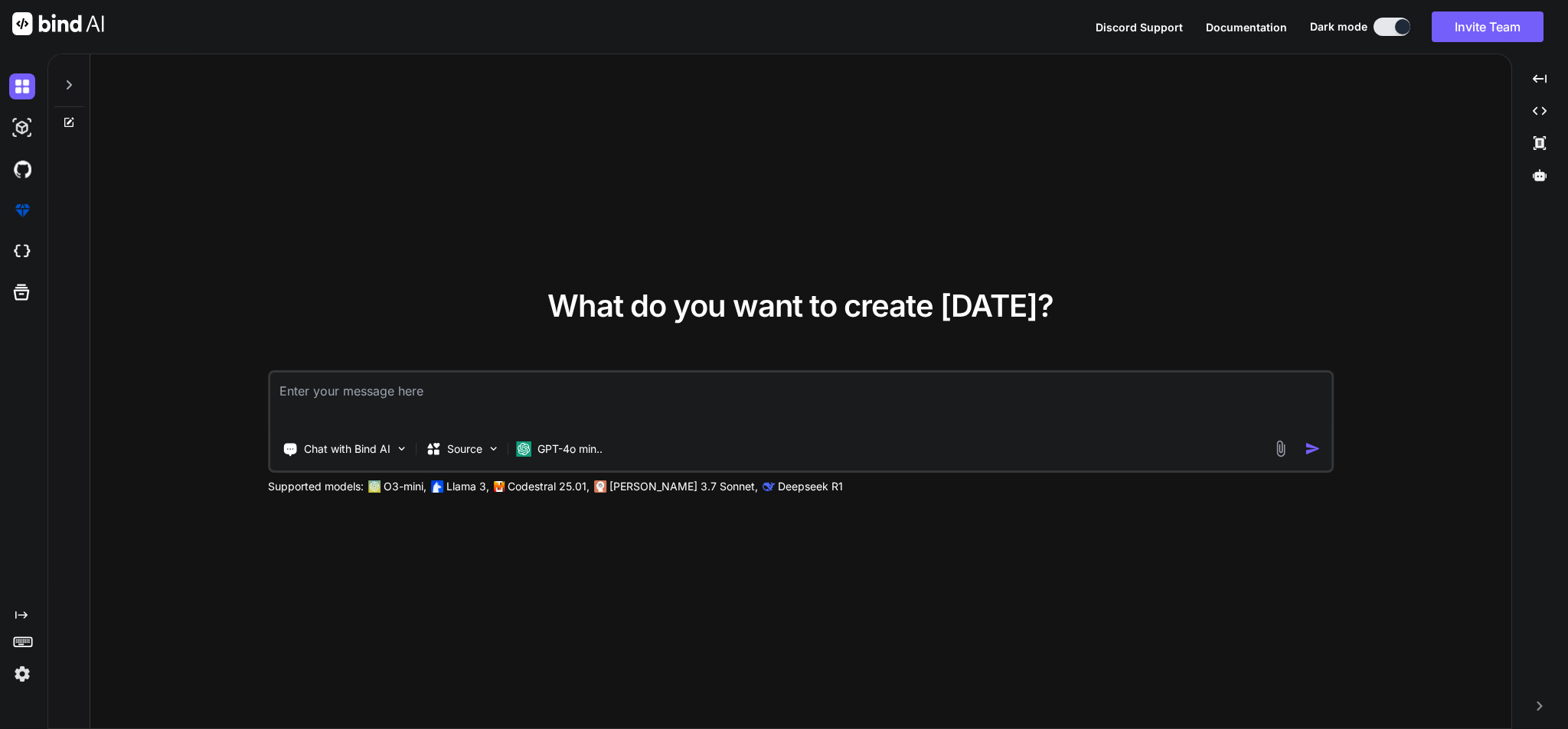
click at [1280, 448] on img at bounding box center [1279, 448] width 18 height 18
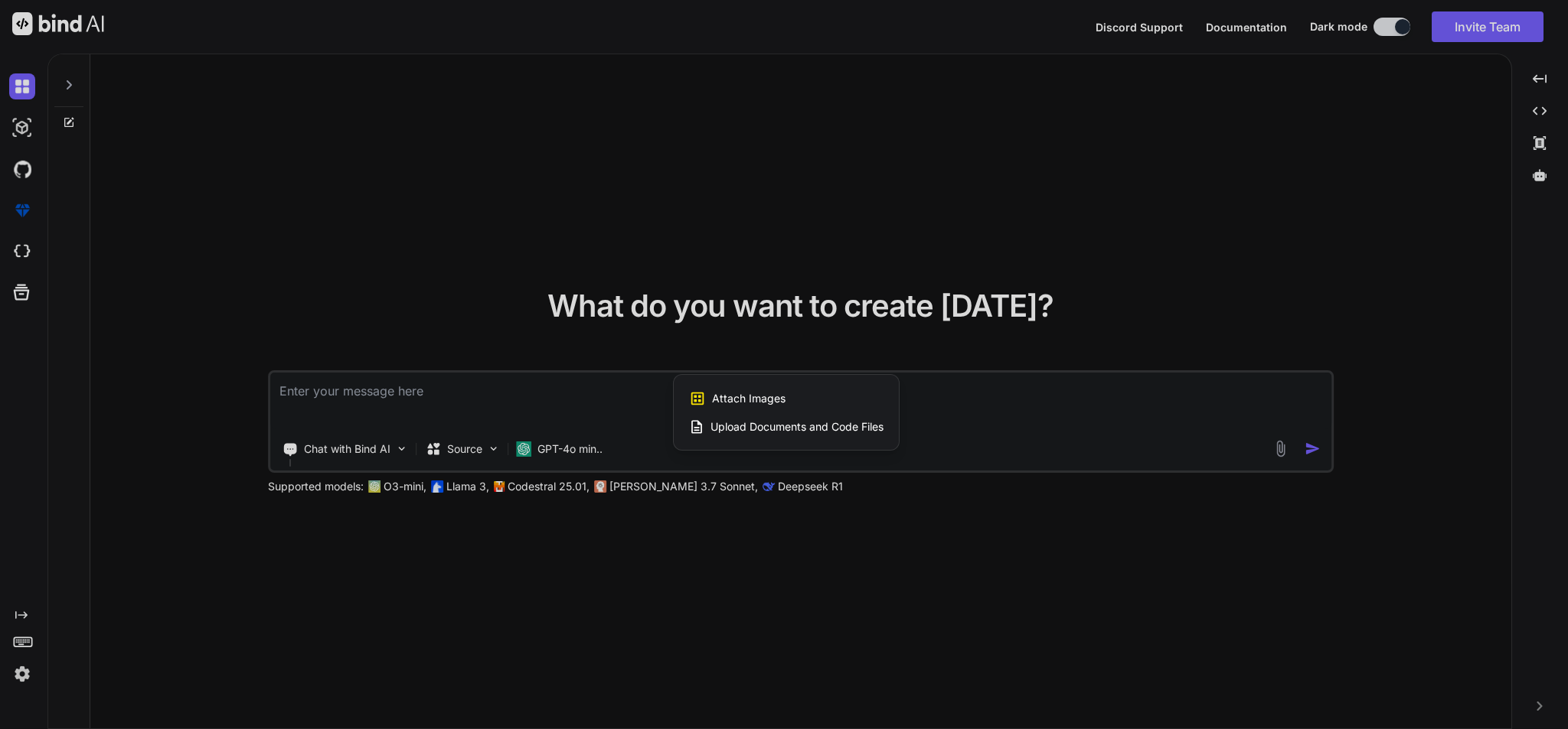
click at [820, 429] on span "Upload Documents and Code Files" at bounding box center [797, 427] width 173 height 15
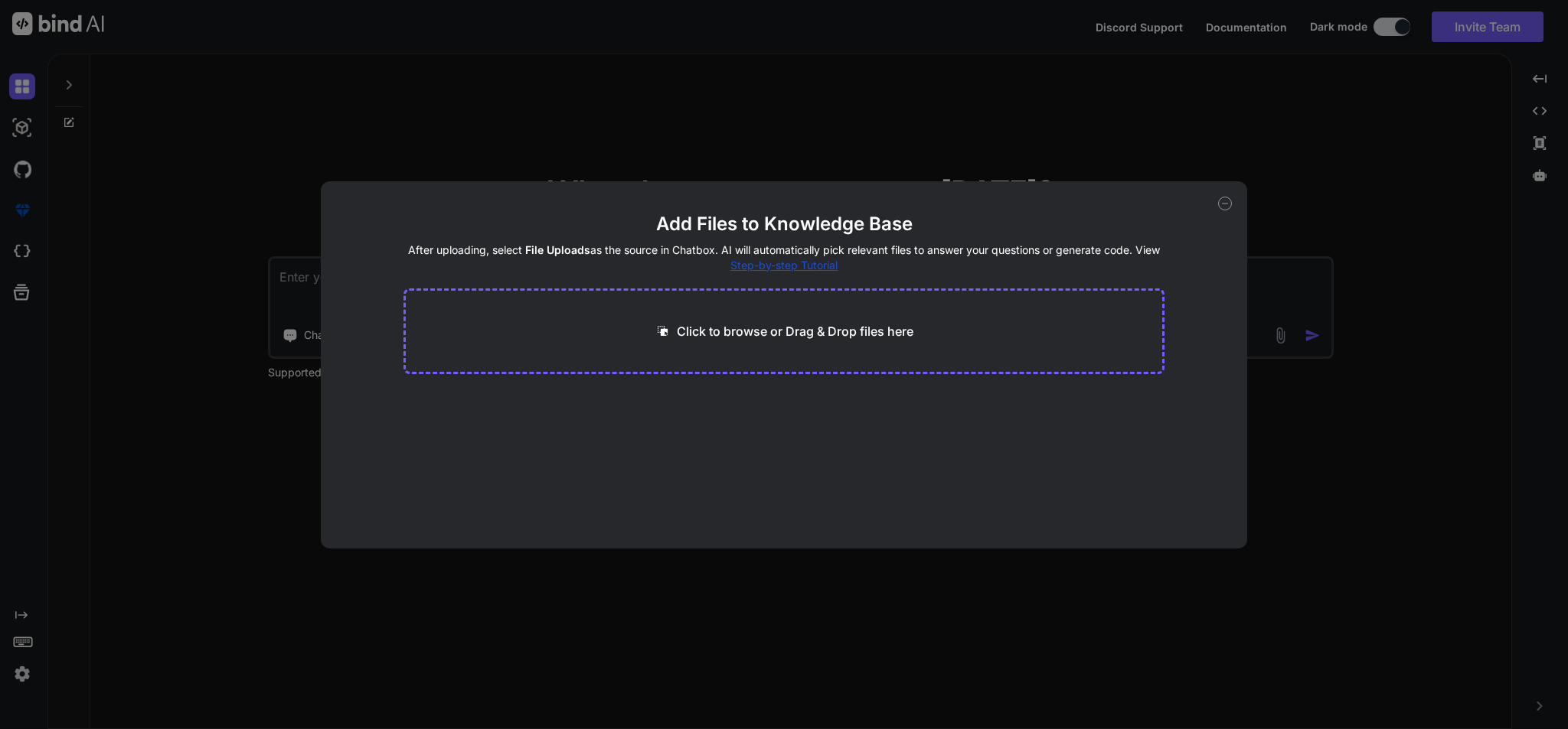
click at [799, 324] on p "Click to browse or Drag & Drop files here" at bounding box center [794, 331] width 236 height 18
click at [1218, 201] on icon at bounding box center [1225, 203] width 13 height 13
